Goal: Information Seeking & Learning: Check status

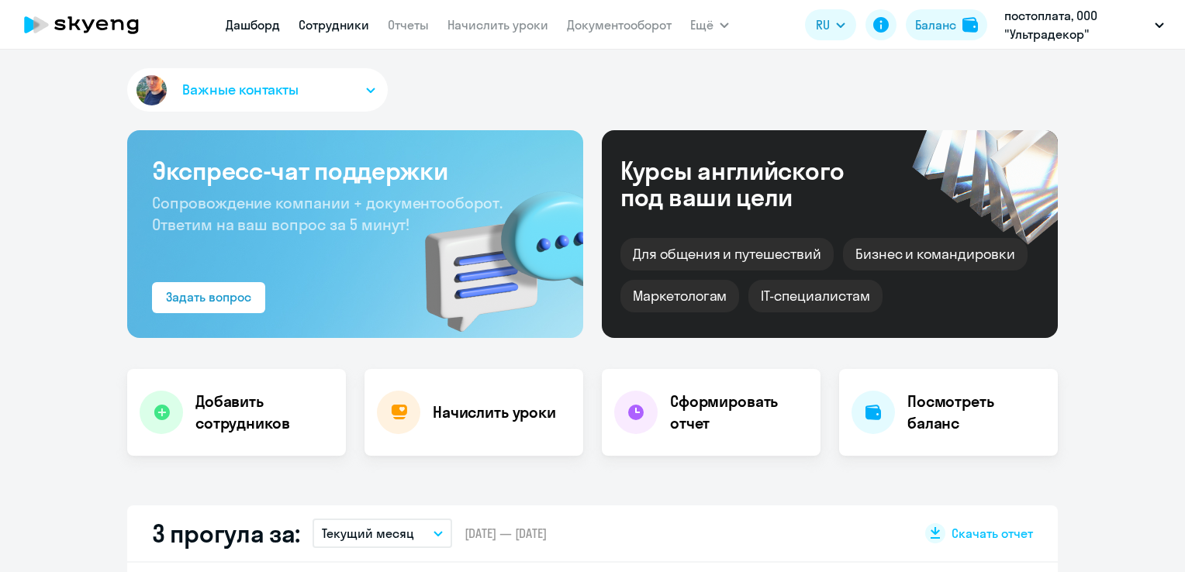
click at [349, 30] on link "Сотрудники" at bounding box center [334, 25] width 71 height 16
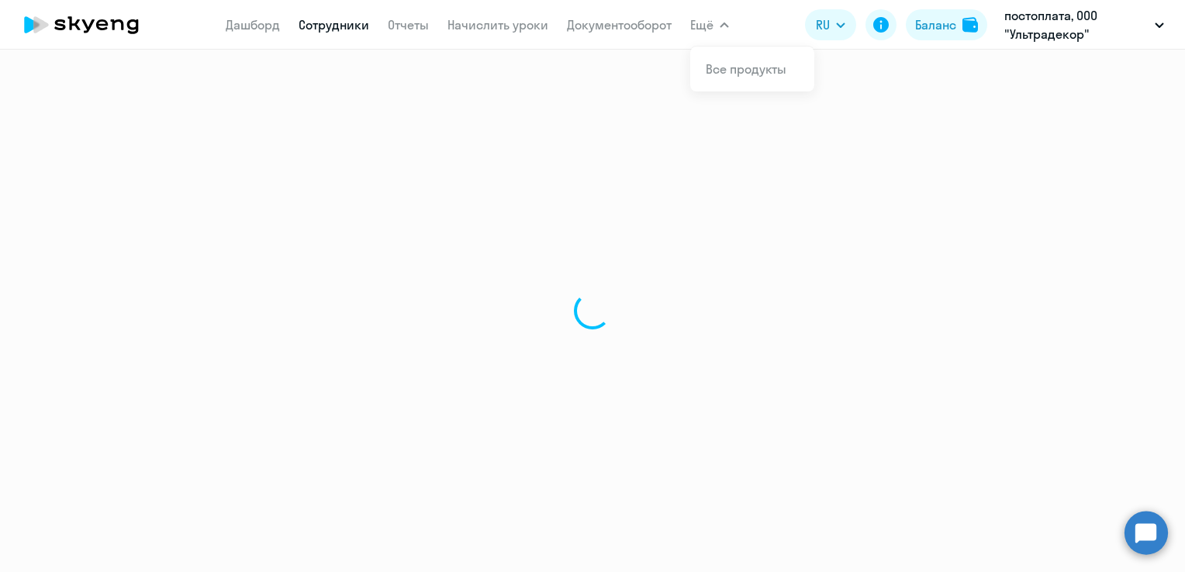
click at [715, 26] on button "Ещё" at bounding box center [709, 24] width 39 height 31
select select "30"
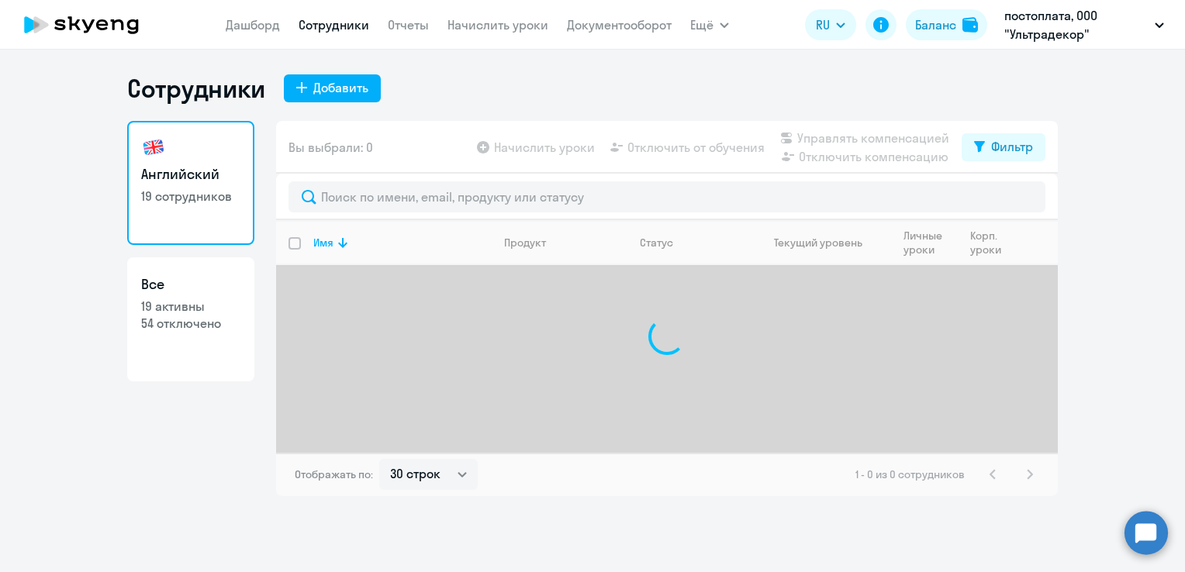
click at [715, 26] on button "Ещё" at bounding box center [709, 24] width 39 height 31
click at [583, 81] on div "Сотрудники Добавить" at bounding box center [592, 88] width 931 height 31
click at [249, 20] on link "Дашборд" at bounding box center [253, 25] width 54 height 16
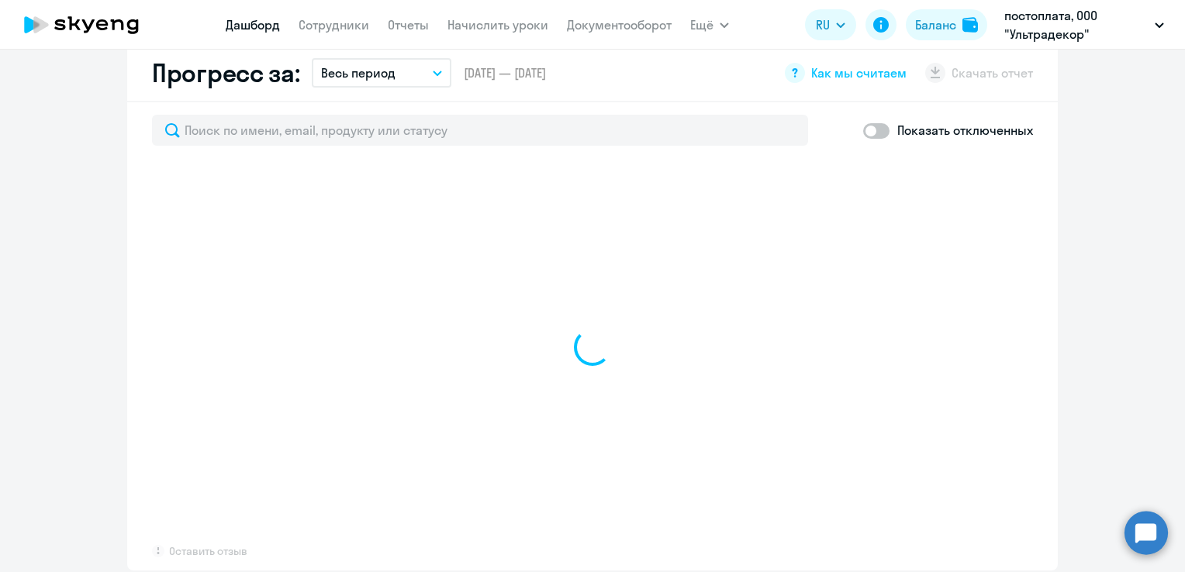
scroll to position [929, 0]
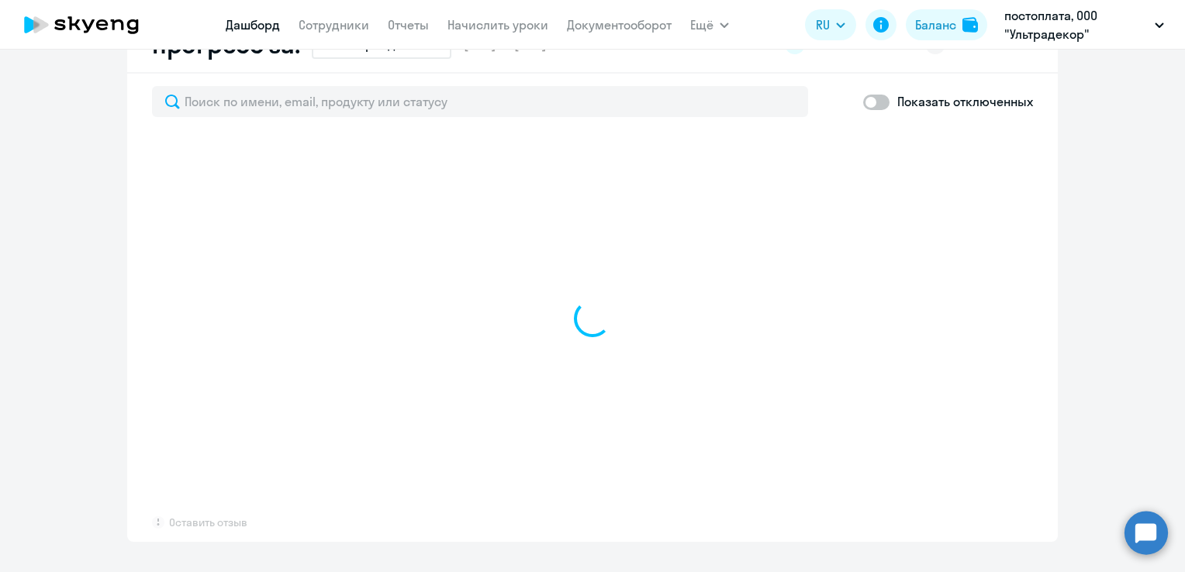
click at [350, 34] on nav "[PERSON_NAME] Отчеты Начислить уроки Документооборот" at bounding box center [449, 24] width 446 height 31
click at [351, 21] on link "Сотрудники" at bounding box center [334, 25] width 71 height 16
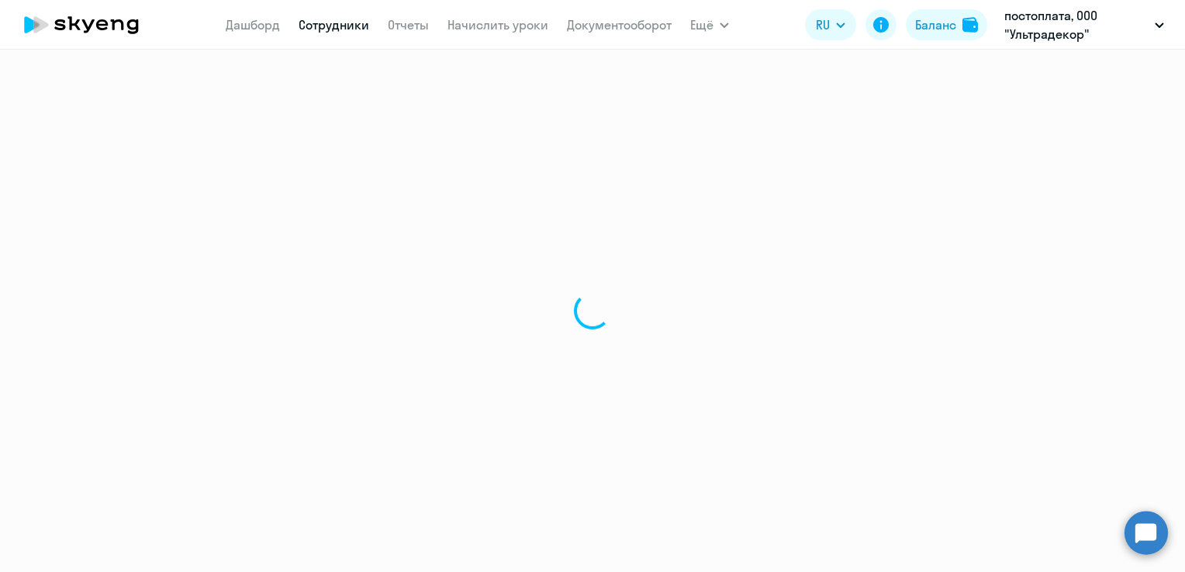
select select "30"
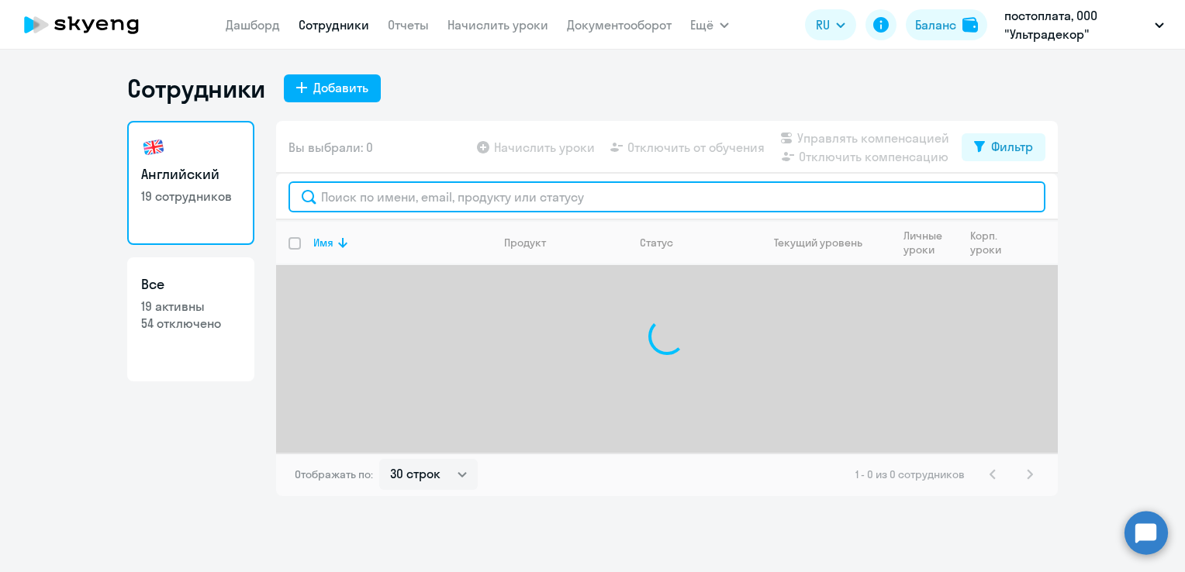
click at [406, 193] on input "text" at bounding box center [667, 197] width 757 height 31
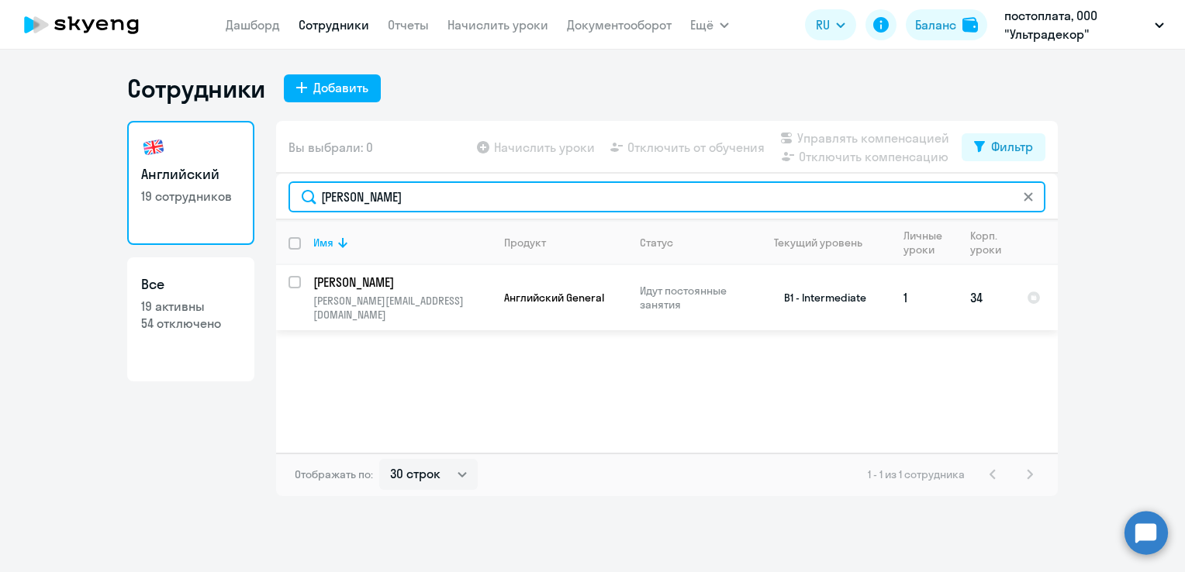
type input "[PERSON_NAME]"
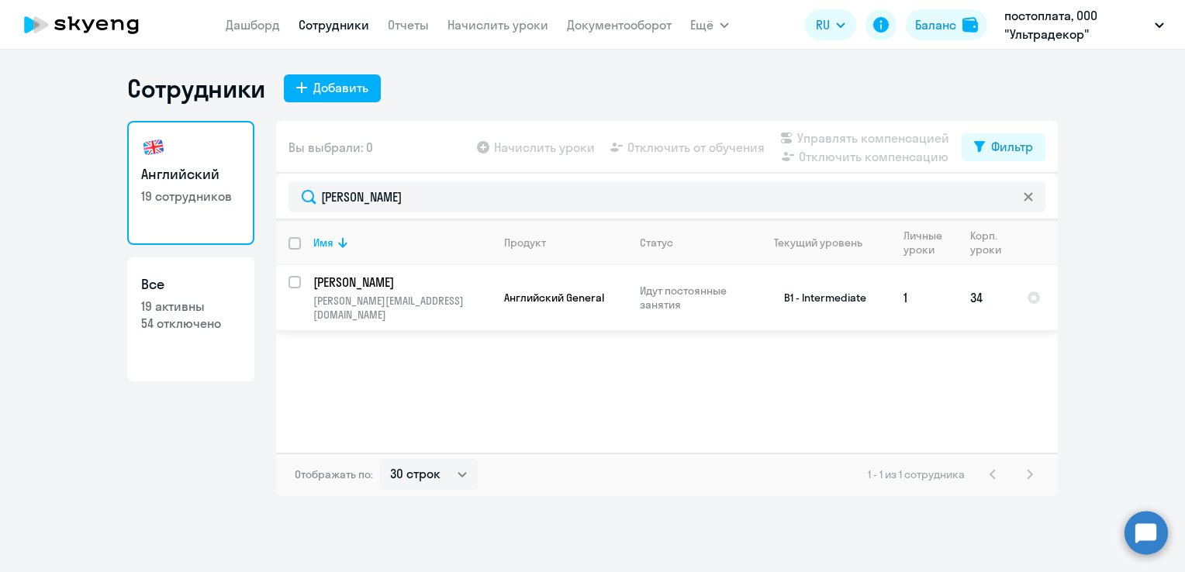
click at [458, 278] on p "[PERSON_NAME]" at bounding box center [400, 282] width 175 height 17
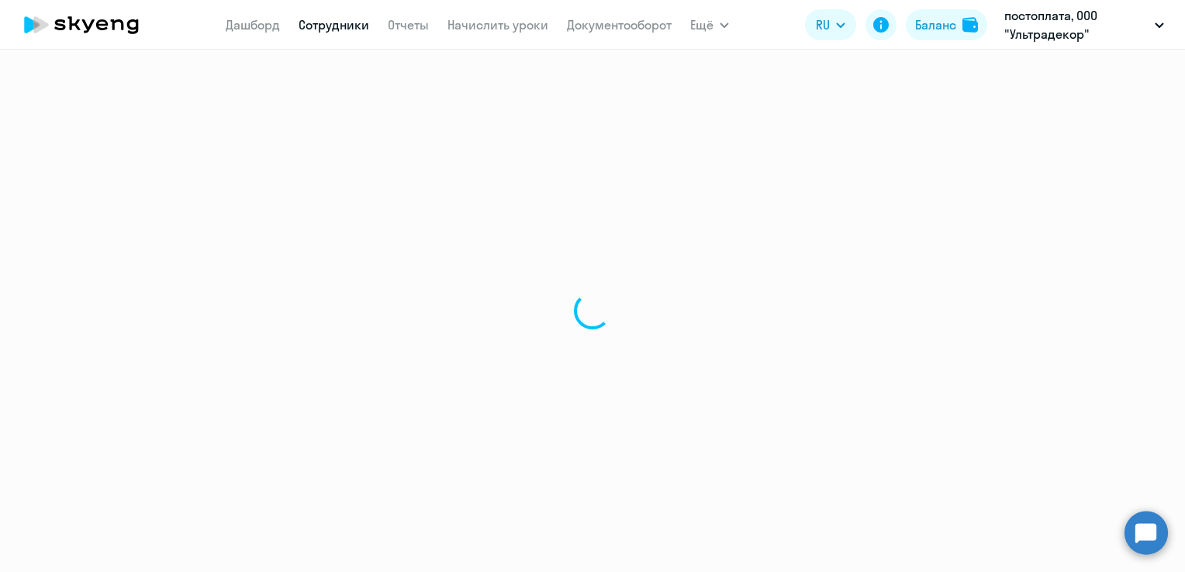
select select "english"
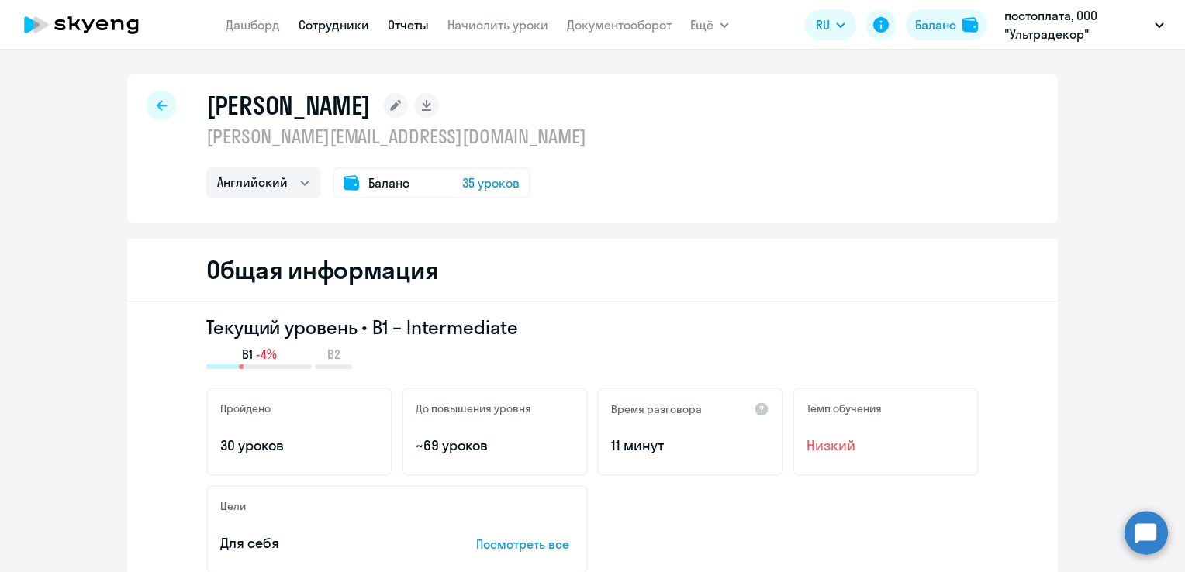
click at [410, 20] on link "Отчеты" at bounding box center [408, 25] width 41 height 16
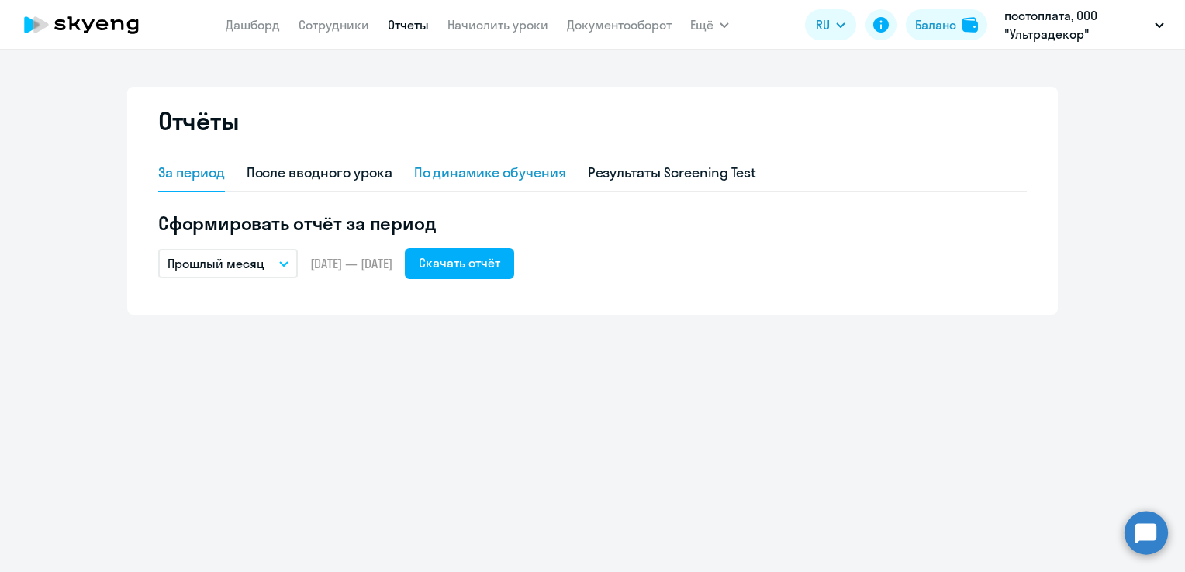
click at [469, 175] on div "По динамике обучения" at bounding box center [490, 173] width 152 height 20
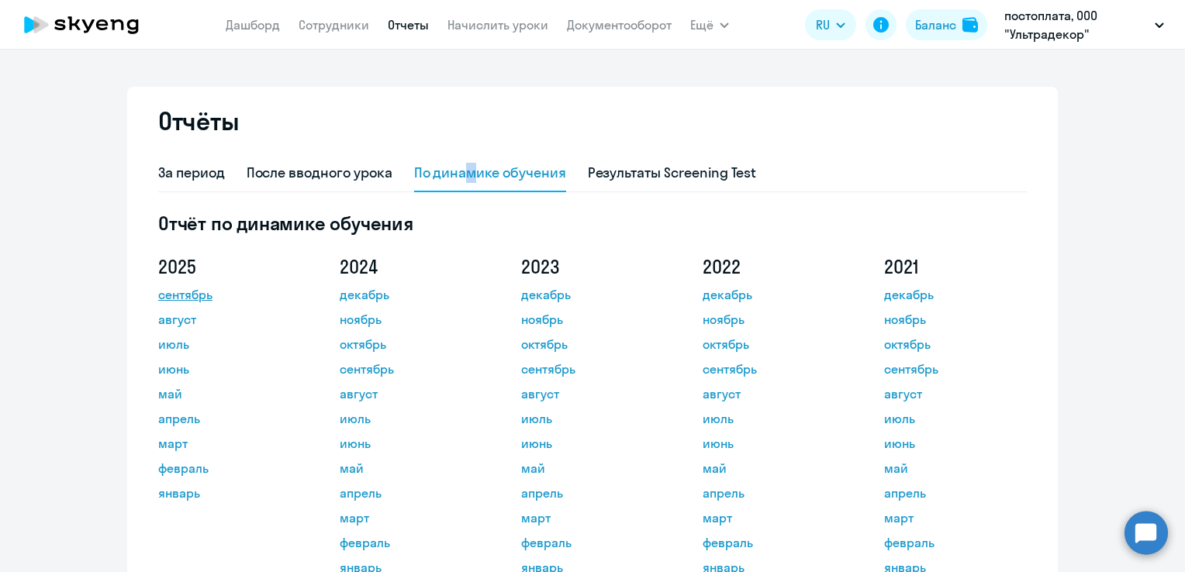
click at [181, 299] on link "сентябрь" at bounding box center [228, 294] width 140 height 19
